Goal: Information Seeking & Learning: Learn about a topic

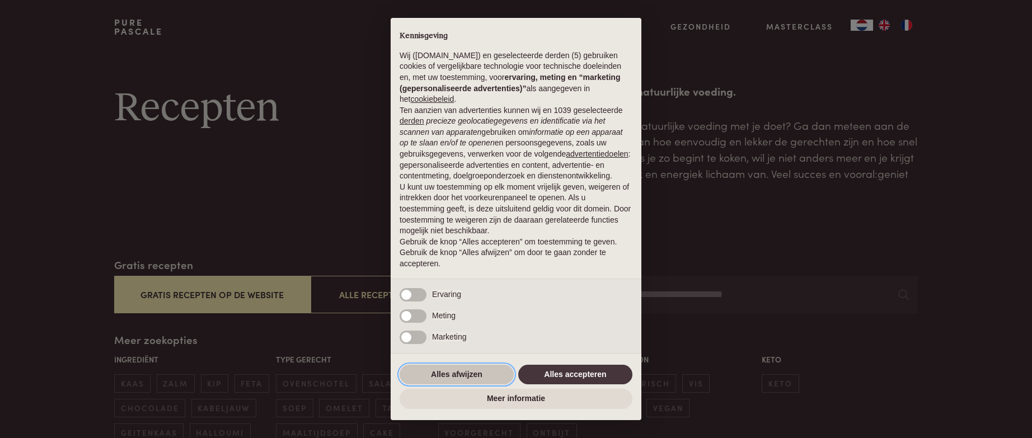
click at [489, 385] on button "Alles afwijzen" at bounding box center [457, 375] width 114 height 20
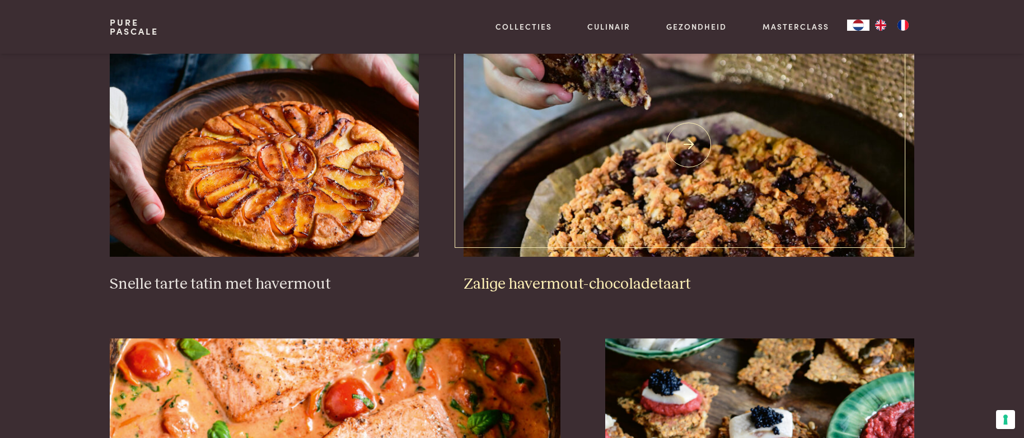
scroll to position [1698, 0]
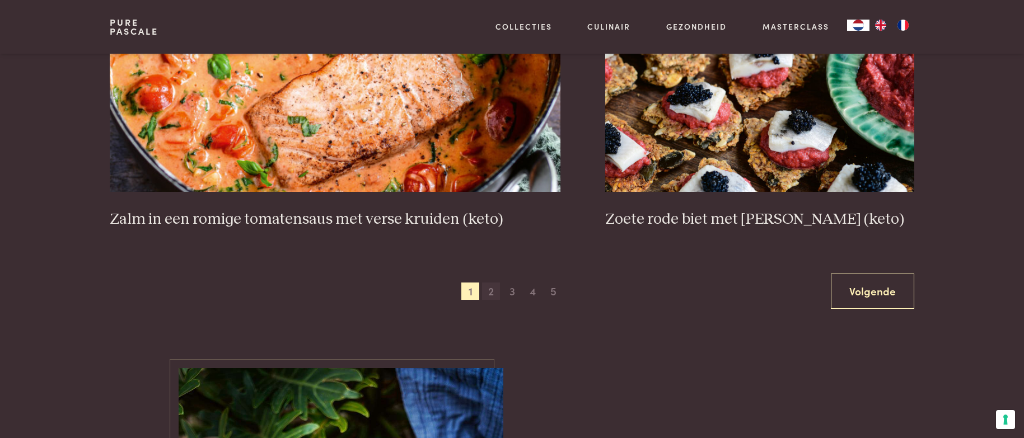
click at [488, 293] on span "2" at bounding box center [491, 292] width 18 height 18
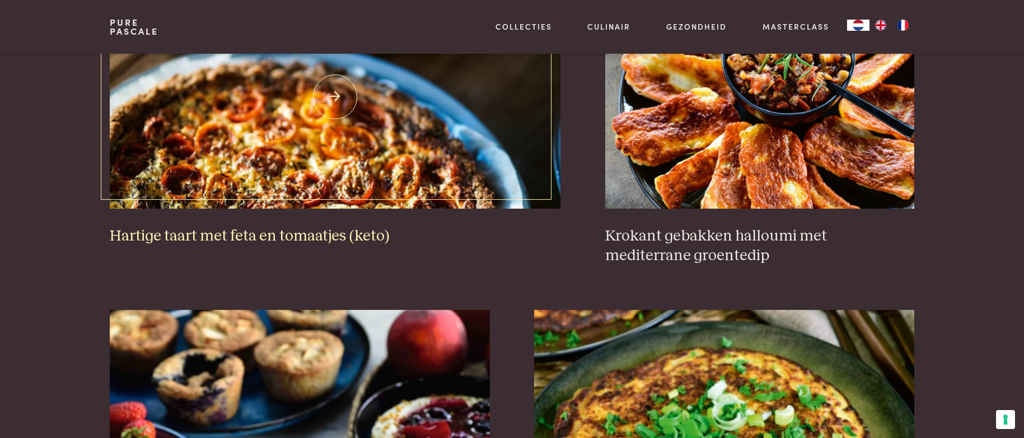
scroll to position [1148, 0]
click at [274, 170] on img at bounding box center [335, 96] width 451 height 224
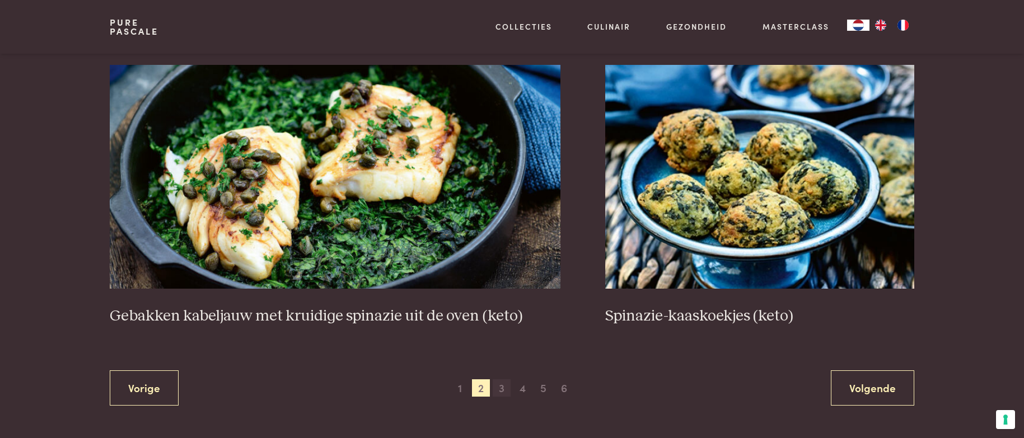
click at [502, 394] on span "3" at bounding box center [502, 389] width 18 height 18
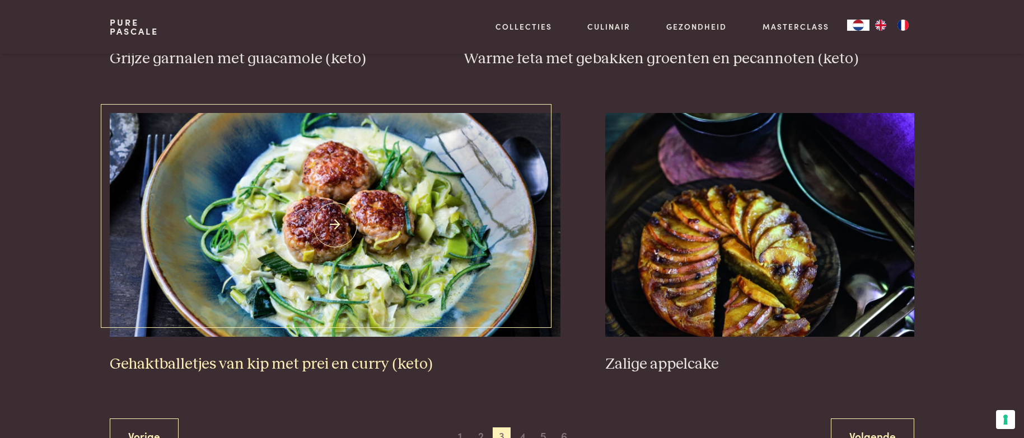
scroll to position [2085, 0]
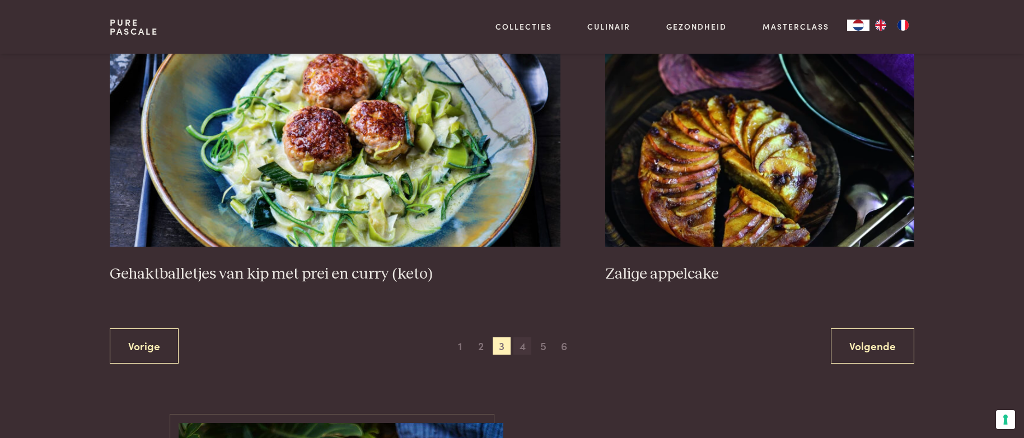
click at [519, 349] on span "4" at bounding box center [522, 347] width 18 height 18
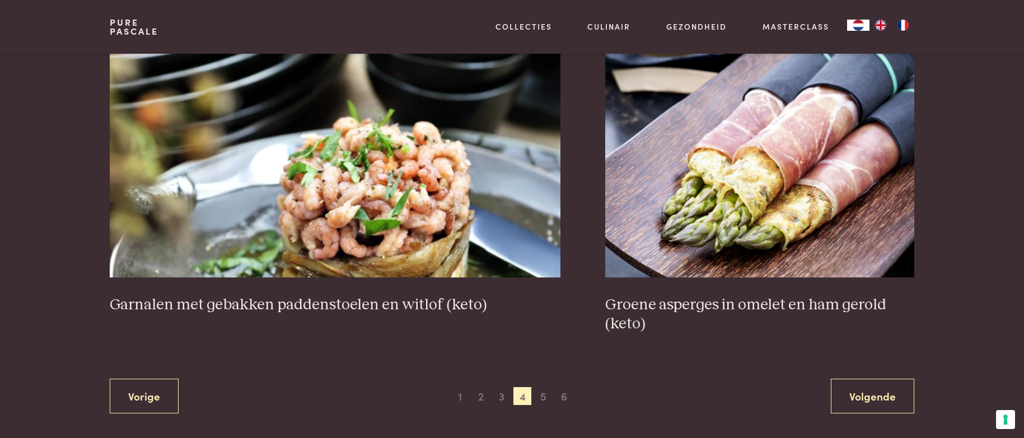
scroll to position [2072, 0]
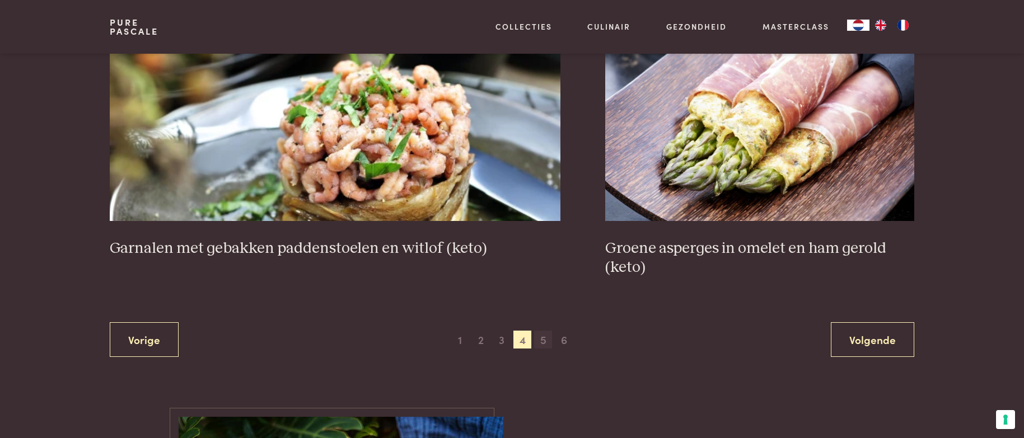
click at [541, 343] on span "5" at bounding box center [543, 340] width 18 height 18
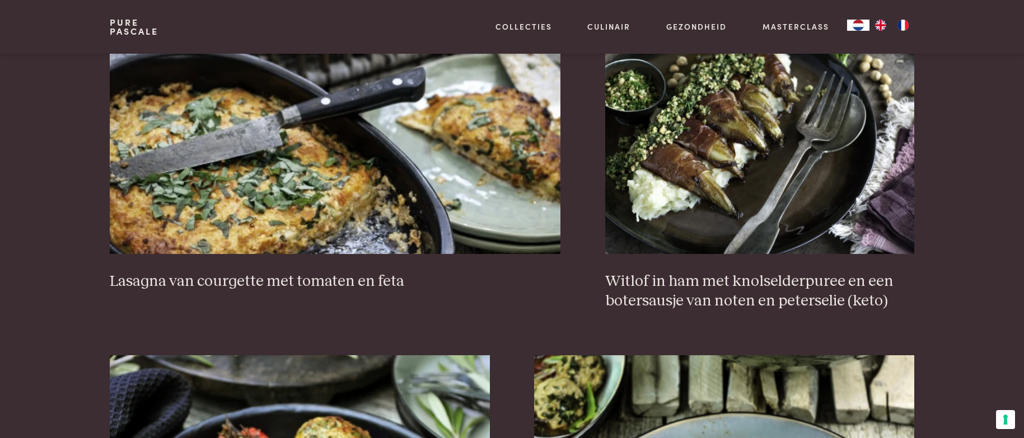
scroll to position [1102, 0]
click at [242, 257] on link "Lasagna van courgette met tomaten en feta" at bounding box center [335, 160] width 451 height 261
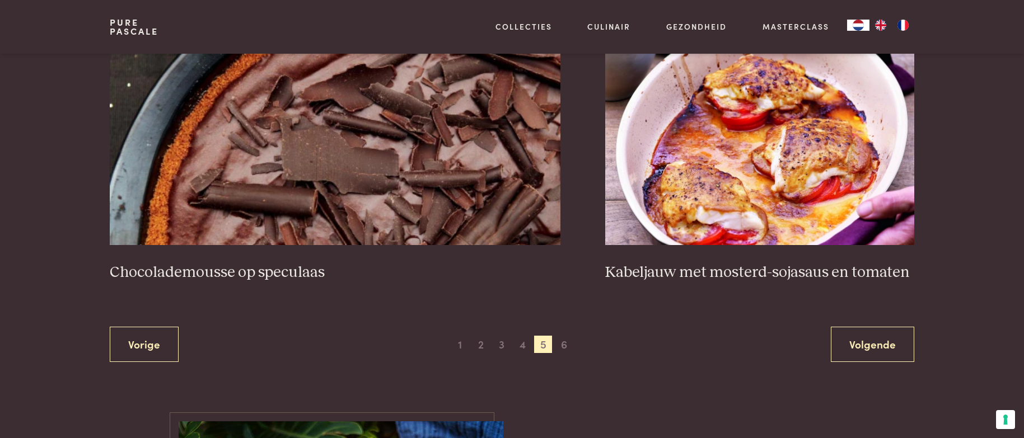
scroll to position [2049, 0]
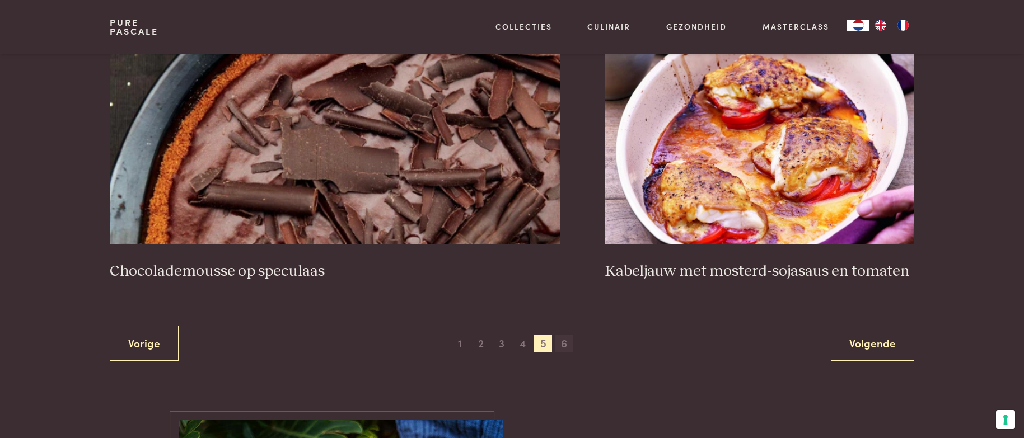
click at [565, 346] on span "6" at bounding box center [564, 344] width 18 height 18
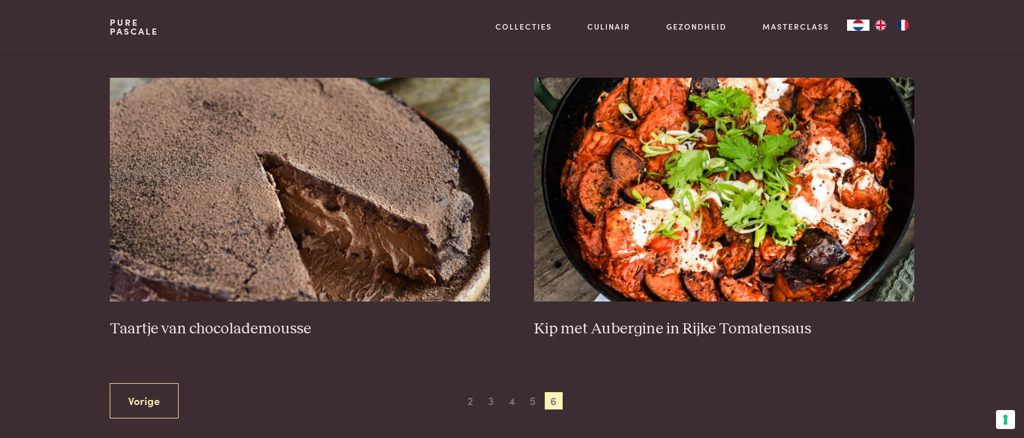
scroll to position [444, 0]
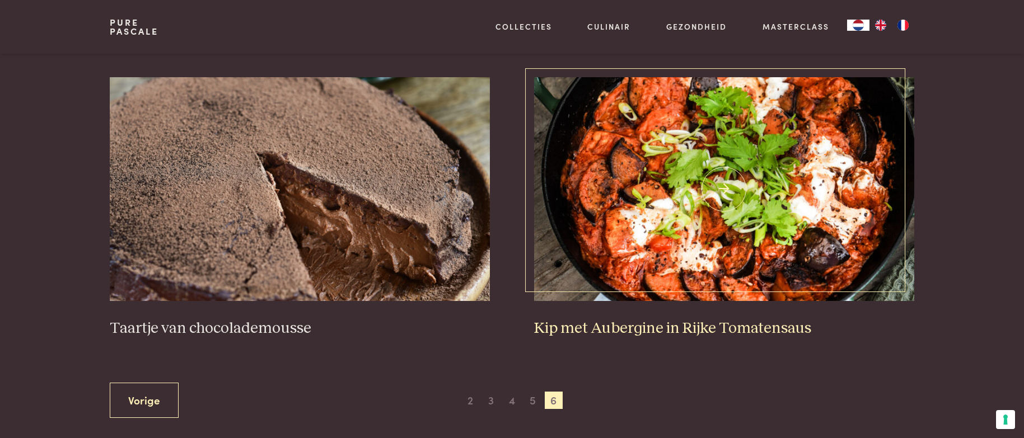
click at [677, 263] on img at bounding box center [724, 189] width 380 height 224
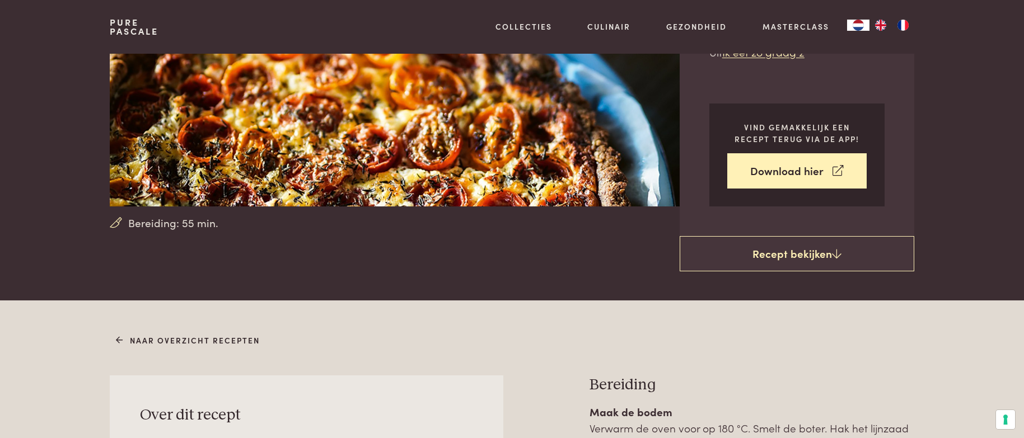
scroll to position [245, 0]
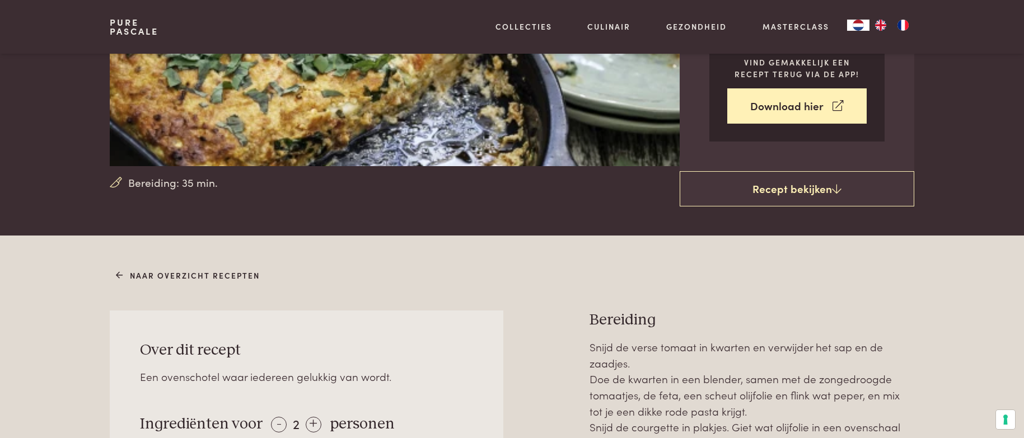
scroll to position [463, 0]
